Goal: Find specific page/section: Find specific page/section

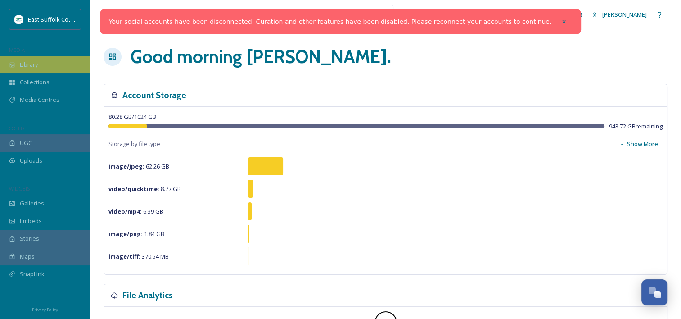
click at [51, 67] on div "Library" at bounding box center [45, 65] width 90 height 18
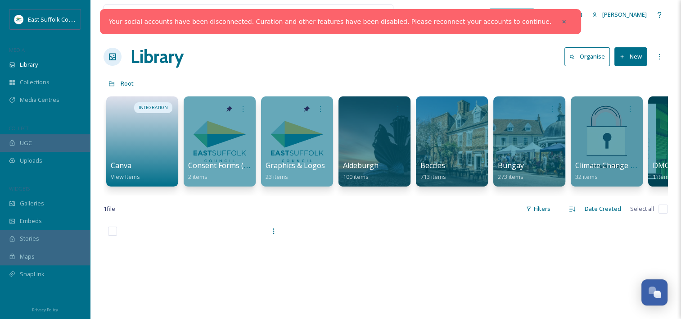
click at [116, 11] on div at bounding box center [213, 15] width 211 height 20
click at [123, 17] on div at bounding box center [213, 15] width 211 height 20
click at [439, 51] on div "Library Organise New" at bounding box center [386, 56] width 564 height 27
click at [561, 21] on icon at bounding box center [564, 21] width 6 height 6
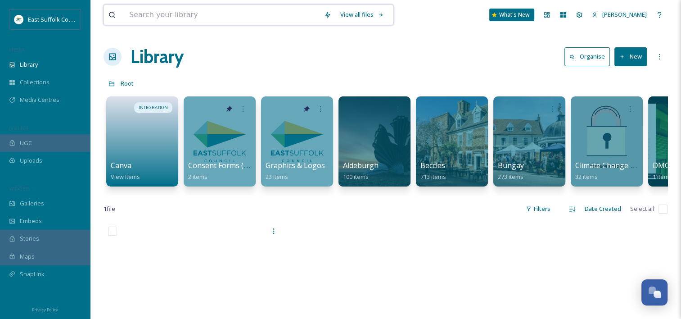
click at [270, 18] on input at bounding box center [222, 15] width 195 height 20
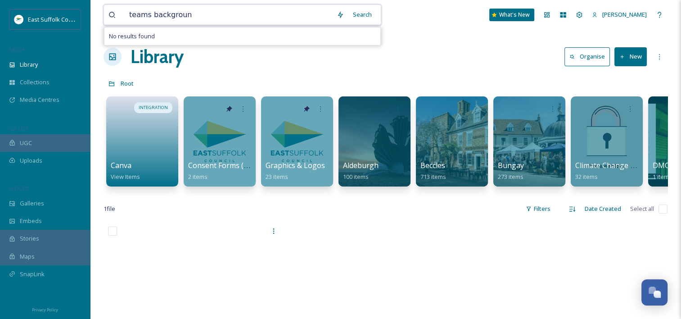
type input "teams background"
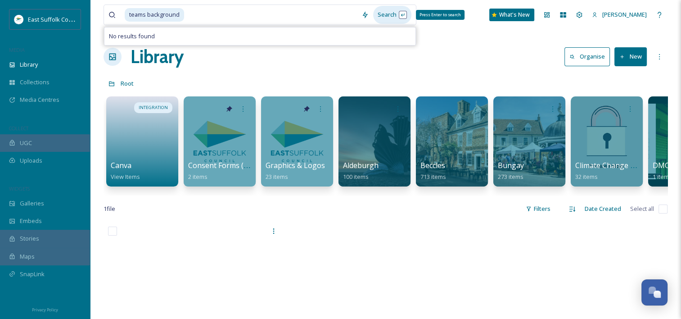
click at [383, 17] on div "Search Press Enter to search" at bounding box center [392, 15] width 38 height 18
